Goal: Transaction & Acquisition: Purchase product/service

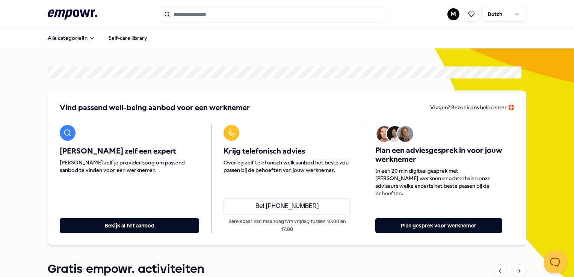
click at [337, 19] on input "Search for products, categories or subcategories" at bounding box center [272, 14] width 225 height 17
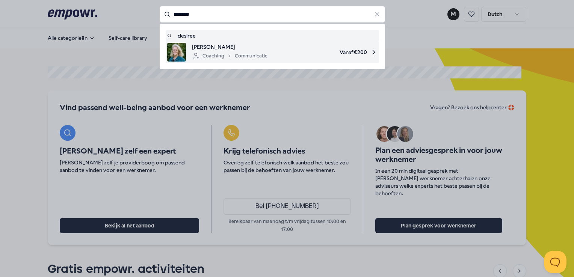
click at [314, 51] on span "Vanaf € 200" at bounding box center [325, 52] width 104 height 19
type input "*******"
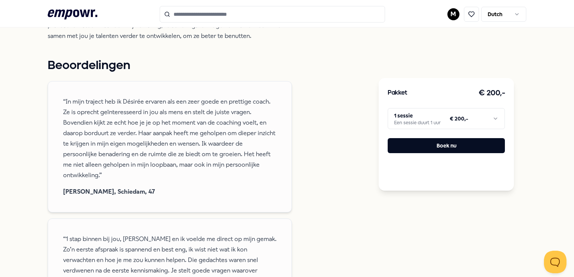
scroll to position [38, 0]
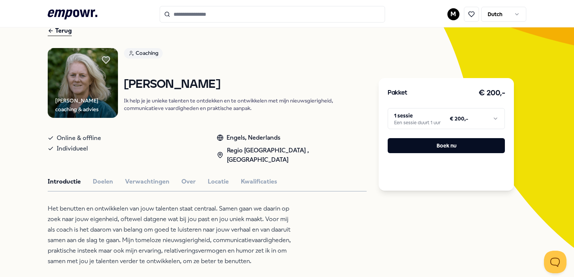
click at [235, 14] on input "Search for products, categories or subcategories" at bounding box center [272, 14] width 225 height 17
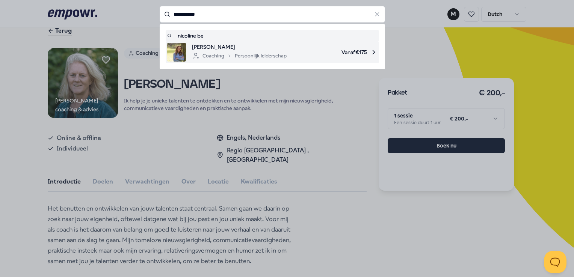
click at [182, 52] on img at bounding box center [176, 52] width 19 height 19
type input "**********"
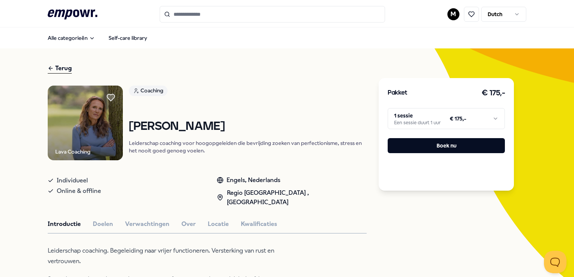
click at [417, 123] on html ".empowr-logo_svg__cls-1{fill:#03032f} M Dutch Alle categorieën Self-care librar…" at bounding box center [287, 138] width 574 height 277
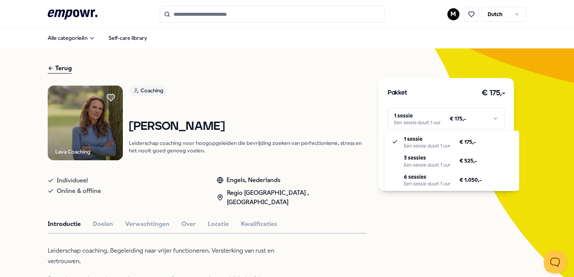
click at [132, 215] on html ".empowr-logo_svg__cls-1{fill:#03032f} M Dutch Alle categorieën Self-care librar…" at bounding box center [287, 138] width 574 height 277
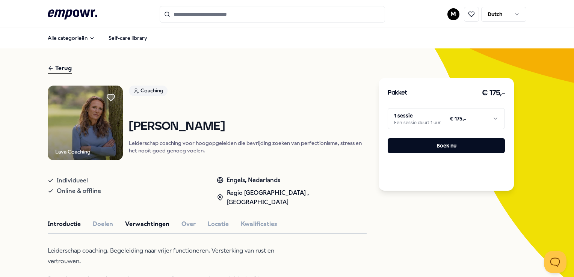
click at [130, 219] on button "Verwachtingen" at bounding box center [147, 224] width 44 height 10
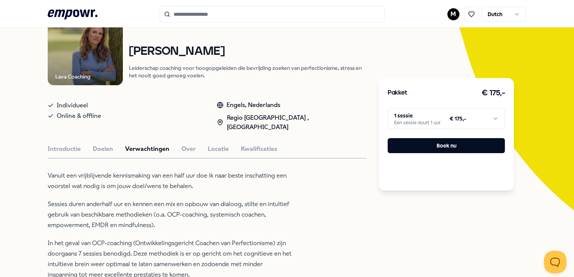
scroll to position [38, 0]
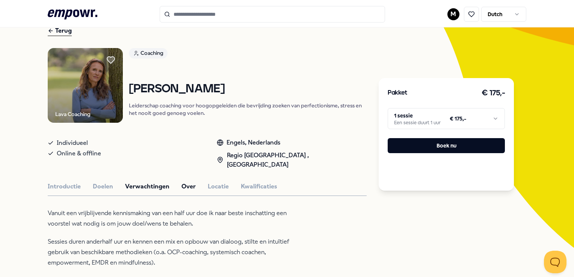
click at [183, 182] on button "Over" at bounding box center [188, 187] width 14 height 10
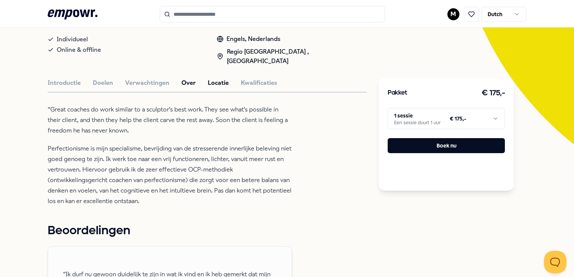
scroll to position [150, 0]
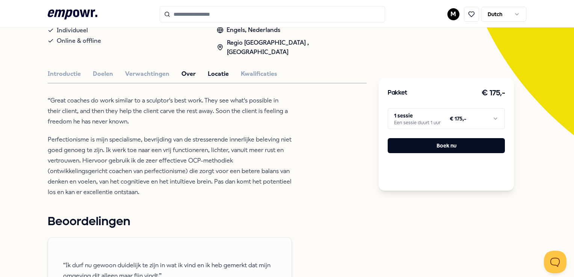
click at [214, 69] on button "Locatie" at bounding box center [218, 74] width 21 height 10
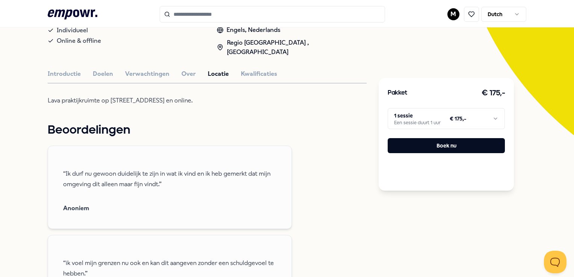
click at [218, 17] on input "Search for products, categories or subcategories" at bounding box center [272, 14] width 225 height 17
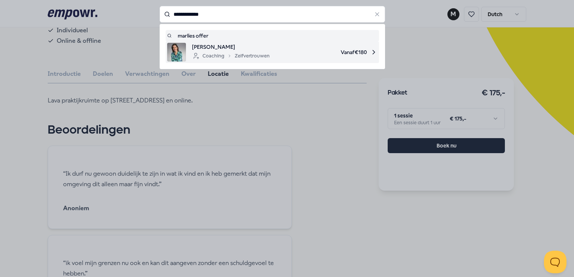
click at [168, 53] on img at bounding box center [176, 52] width 19 height 19
type input "**********"
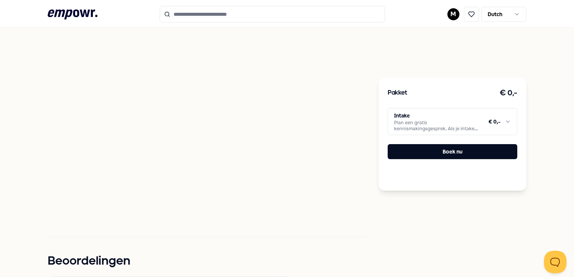
scroll to position [536, 0]
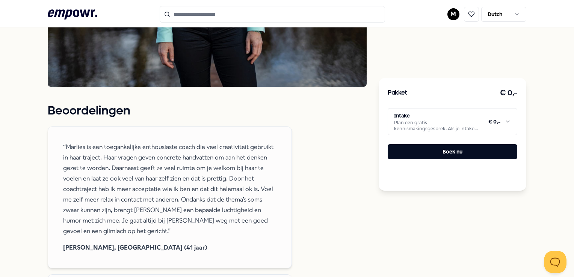
click at [456, 112] on html ".empowr-logo_svg__cls-1{fill:#03032f} M Dutch Alle categorieën Self-care librar…" at bounding box center [287, 138] width 574 height 277
click at [318, 194] on html ".empowr-logo_svg__cls-1{fill:#03032f} M Dutch Alle categorieën Self-care librar…" at bounding box center [287, 138] width 574 height 277
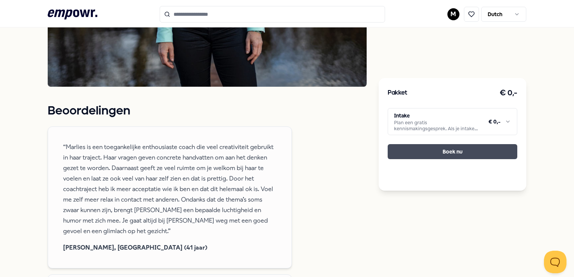
click at [440, 150] on button "Boek nu" at bounding box center [451, 151] width 129 height 15
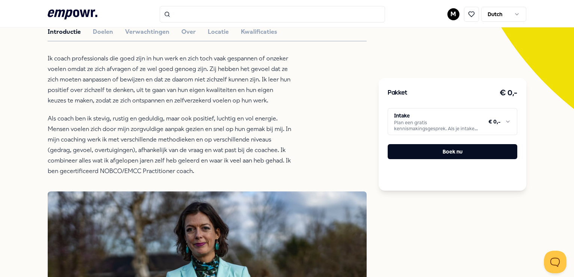
scroll to position [188, 0]
